Goal: Check status: Check status

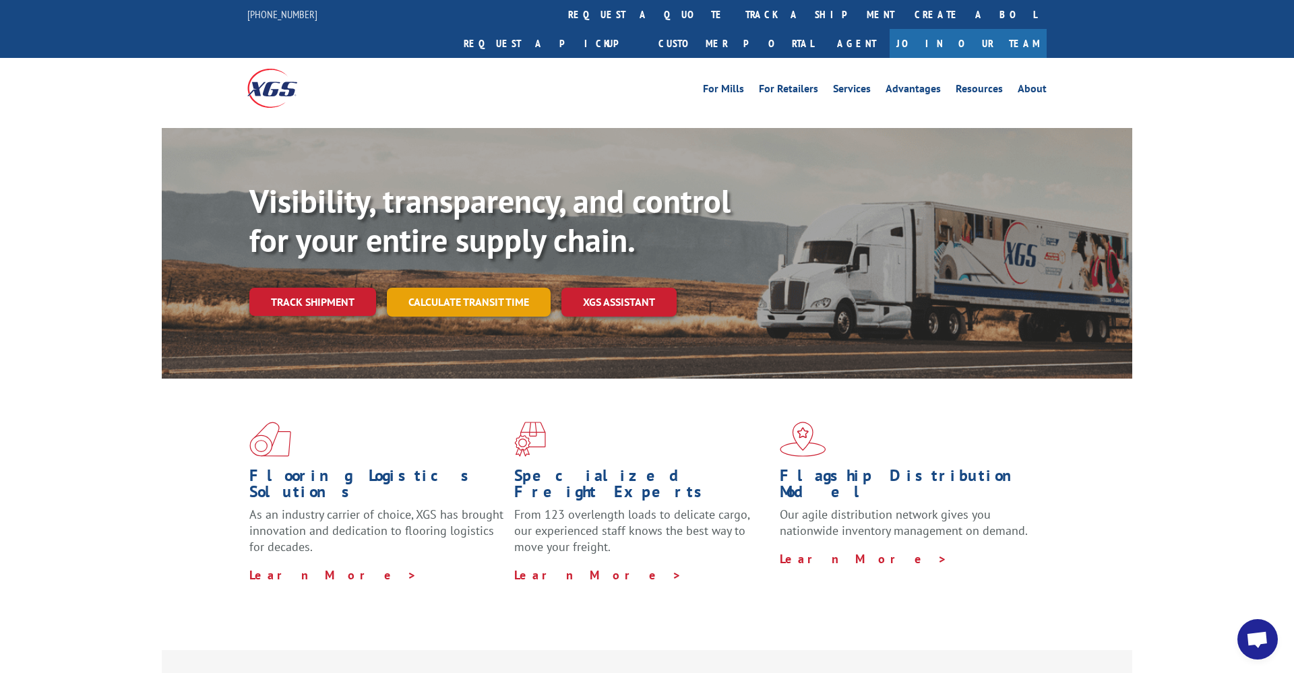
click at [496, 288] on link "Calculate transit time" at bounding box center [469, 302] width 164 height 29
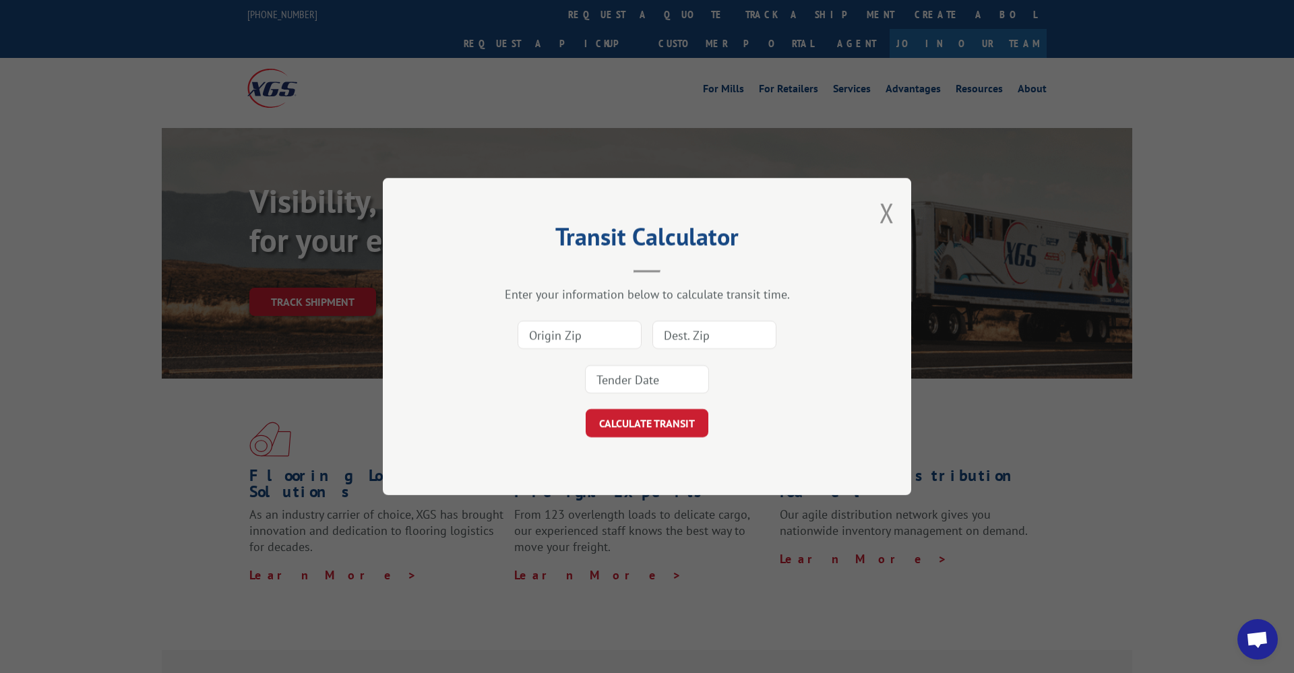
click at [677, 334] on input at bounding box center [714, 335] width 124 height 28
paste input "17501754"
type input "17501754"
click at [632, 425] on button "CALCULATE TRANSIT" at bounding box center [647, 423] width 123 height 28
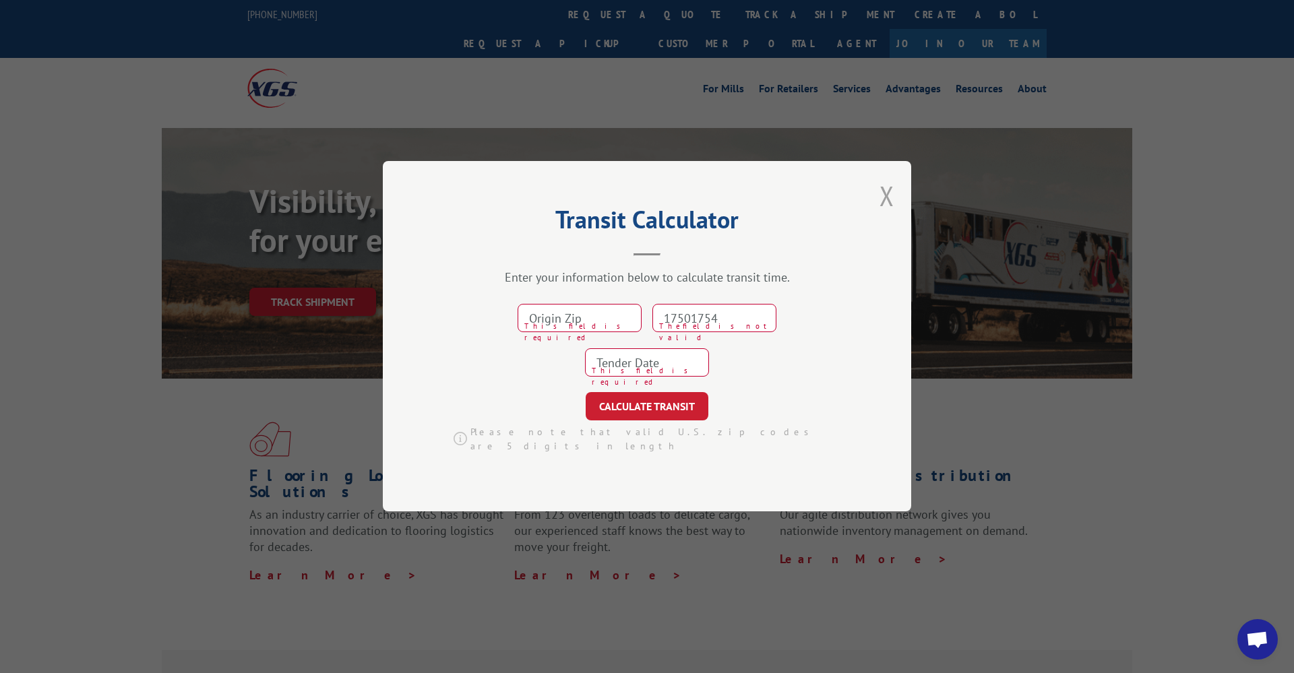
click at [880, 204] on button "Close modal" at bounding box center [887, 196] width 15 height 36
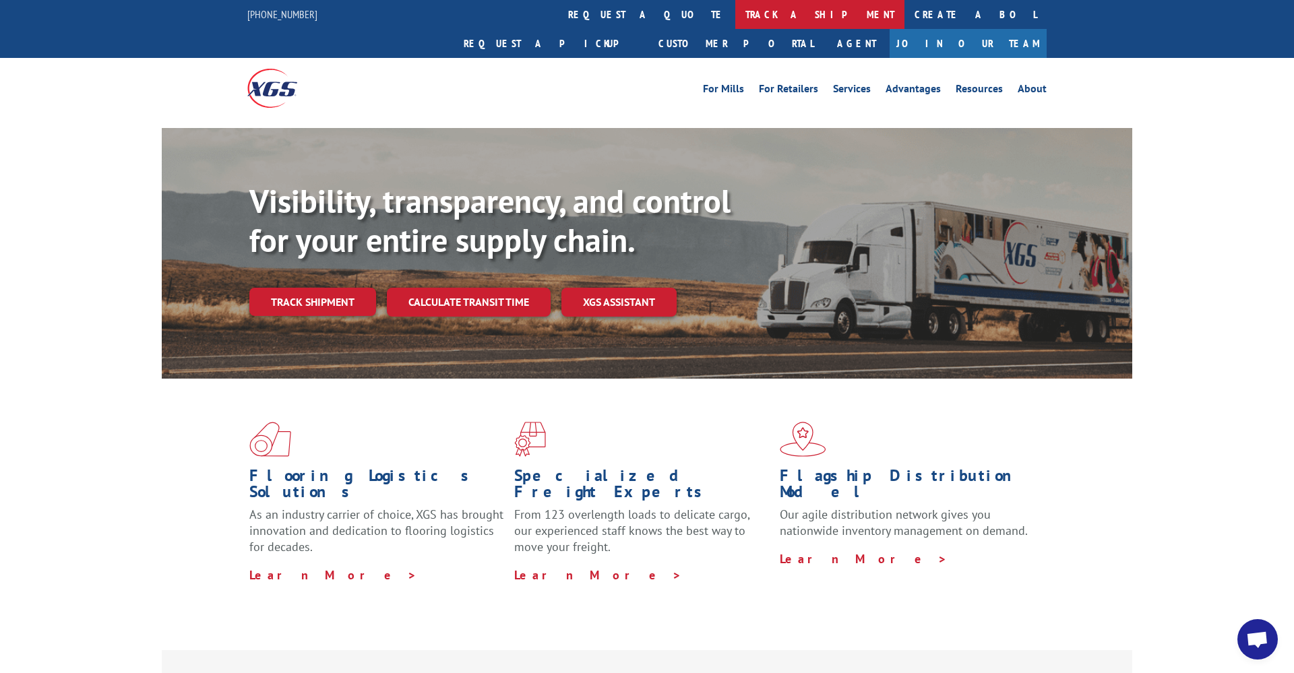
click at [735, 16] on link "track a shipment" at bounding box center [819, 14] width 169 height 29
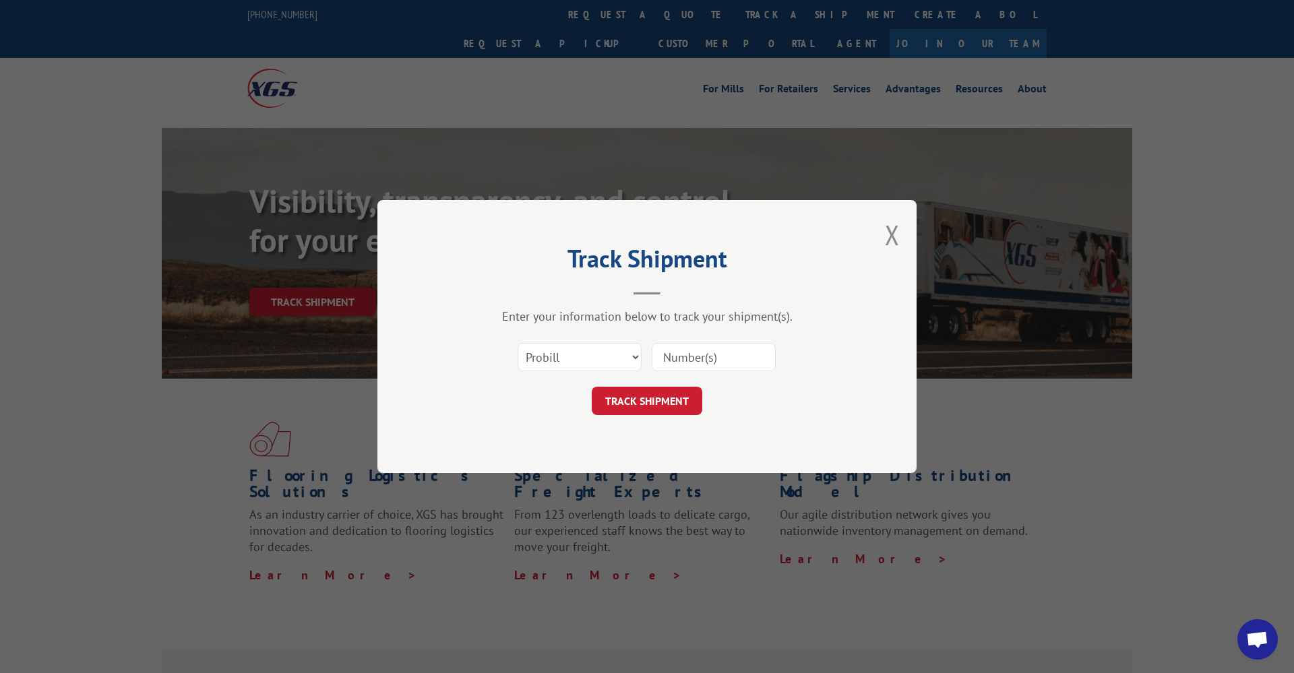
click at [696, 360] on input at bounding box center [714, 357] width 124 height 28
paste input "17501754"
type input "17501754"
click at [653, 410] on button "TRACK SHIPMENT" at bounding box center [647, 401] width 111 height 28
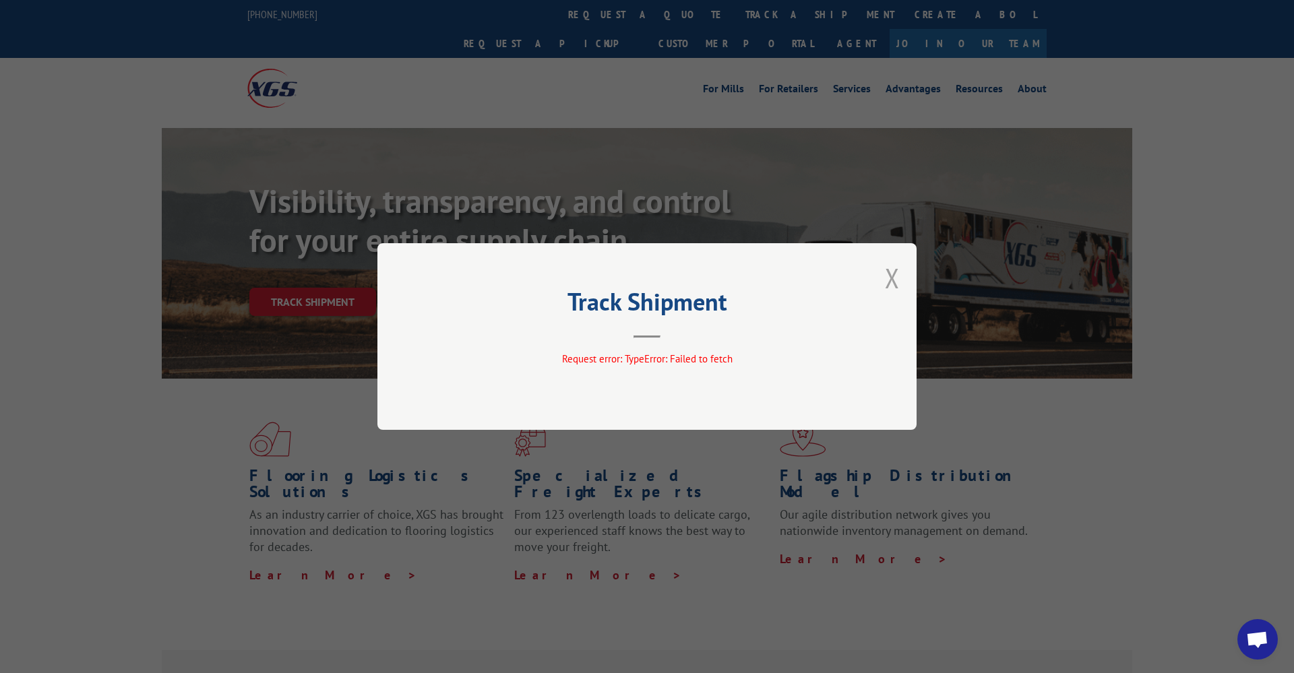
click at [897, 276] on button "Close modal" at bounding box center [892, 278] width 15 height 36
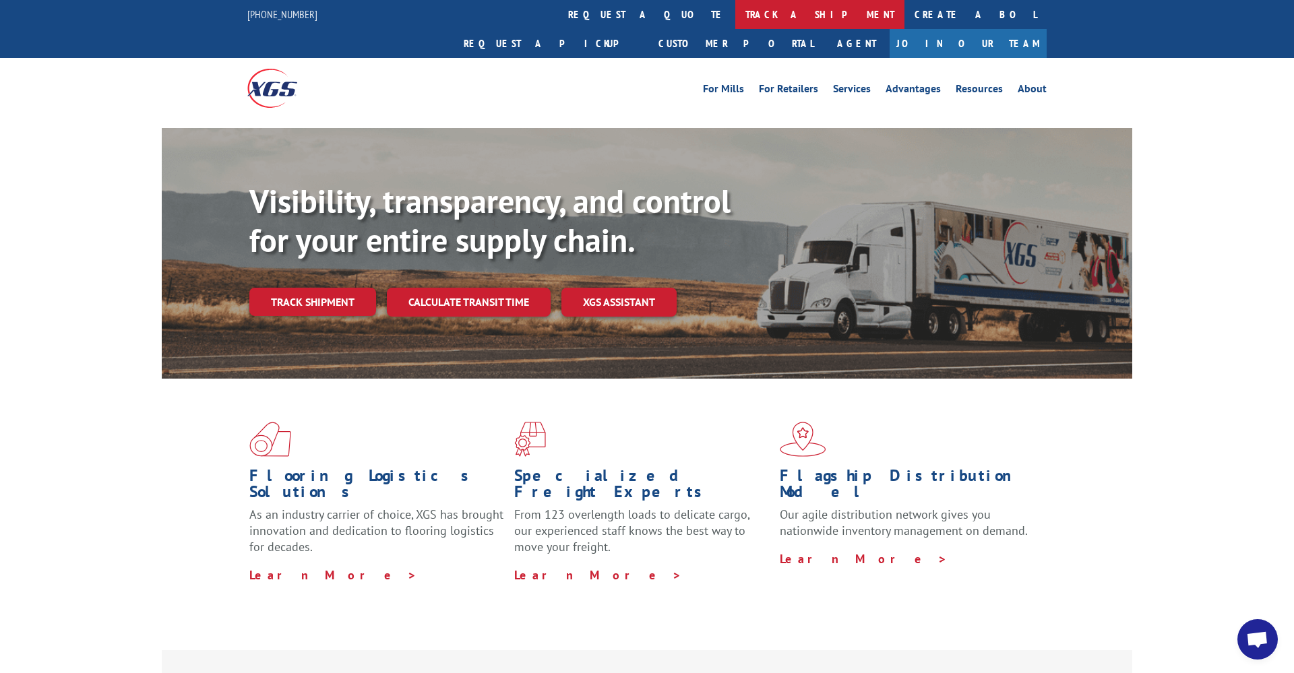
click at [735, 13] on link "track a shipment" at bounding box center [819, 14] width 169 height 29
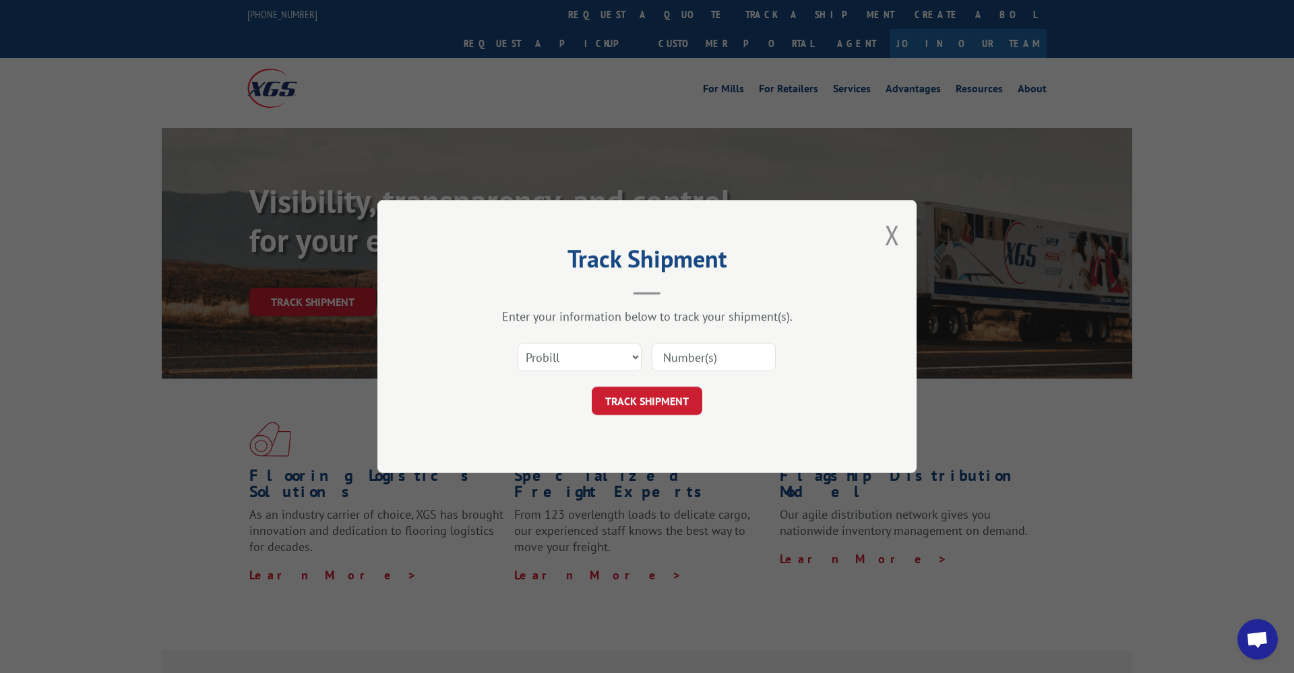
click at [673, 359] on input at bounding box center [714, 357] width 124 height 28
paste input "17501754"
type input "17501754"
click at [605, 418] on div "Track Shipment Enter your information below to track your shipment(s). Select c…" at bounding box center [646, 336] width 539 height 273
click at [660, 394] on button "TRACK SHIPMENT" at bounding box center [647, 401] width 111 height 28
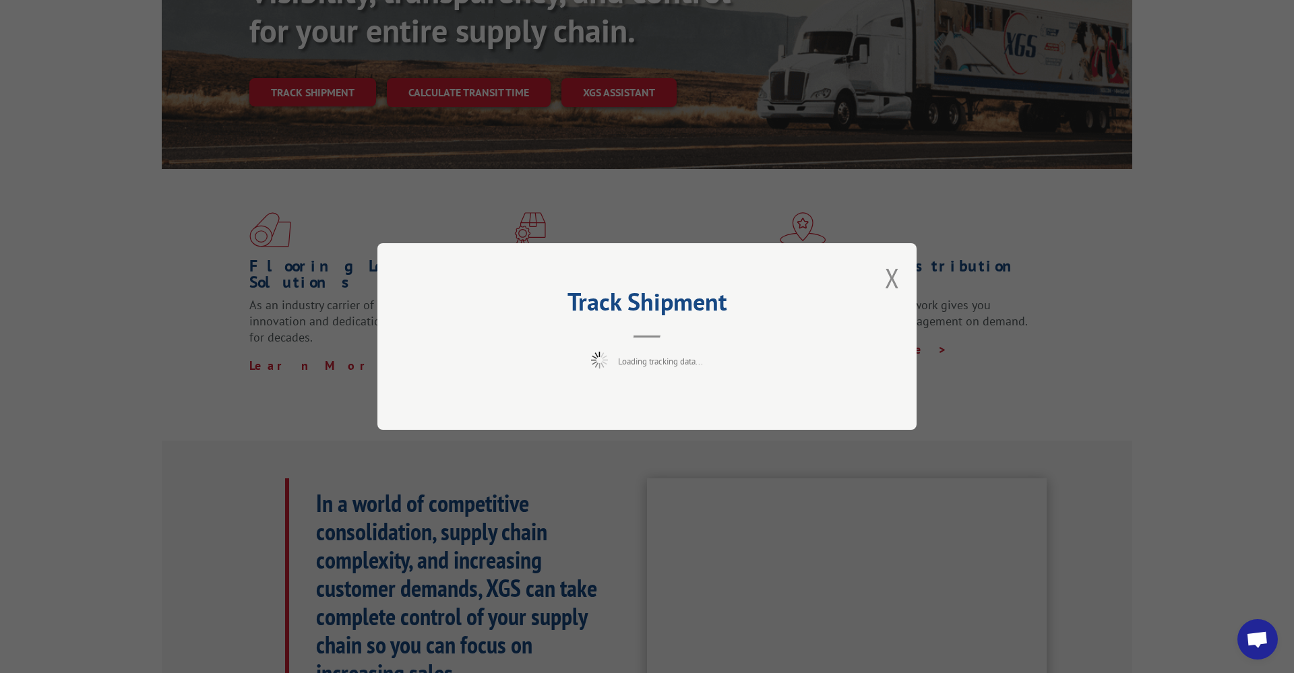
scroll to position [202, 0]
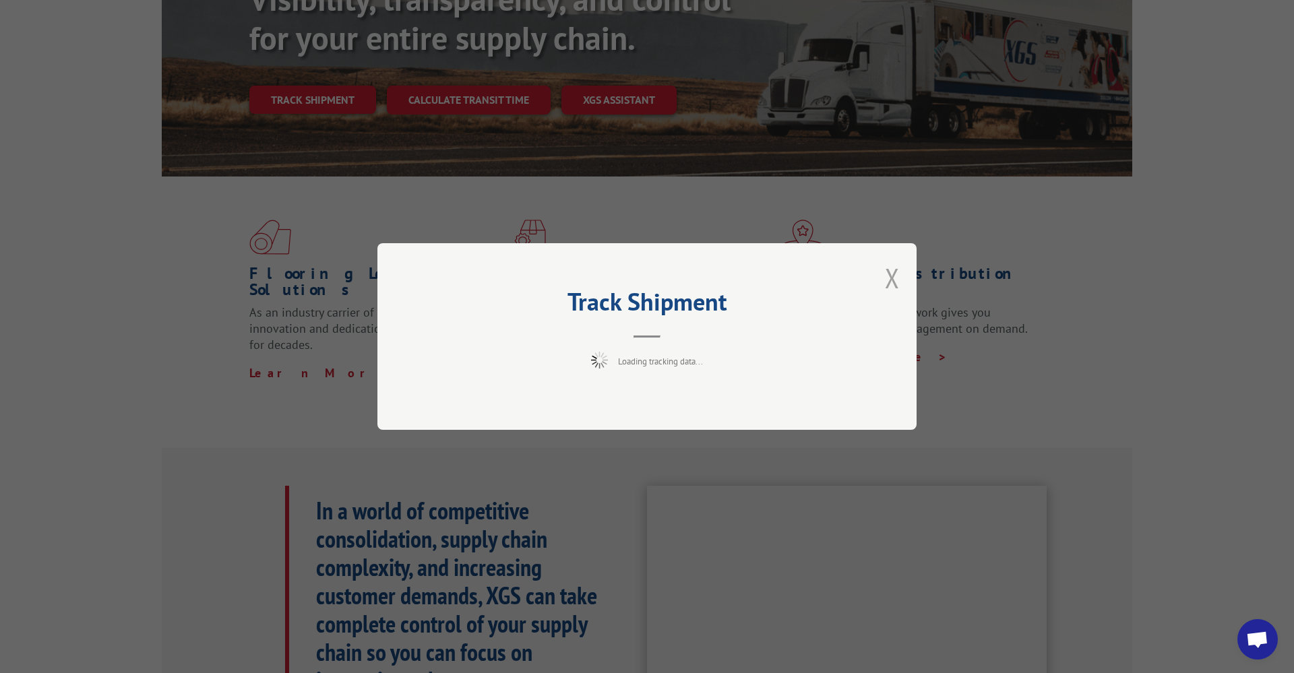
click at [893, 273] on button "Close modal" at bounding box center [892, 278] width 15 height 36
